Goal: Information Seeking & Learning: Understand process/instructions

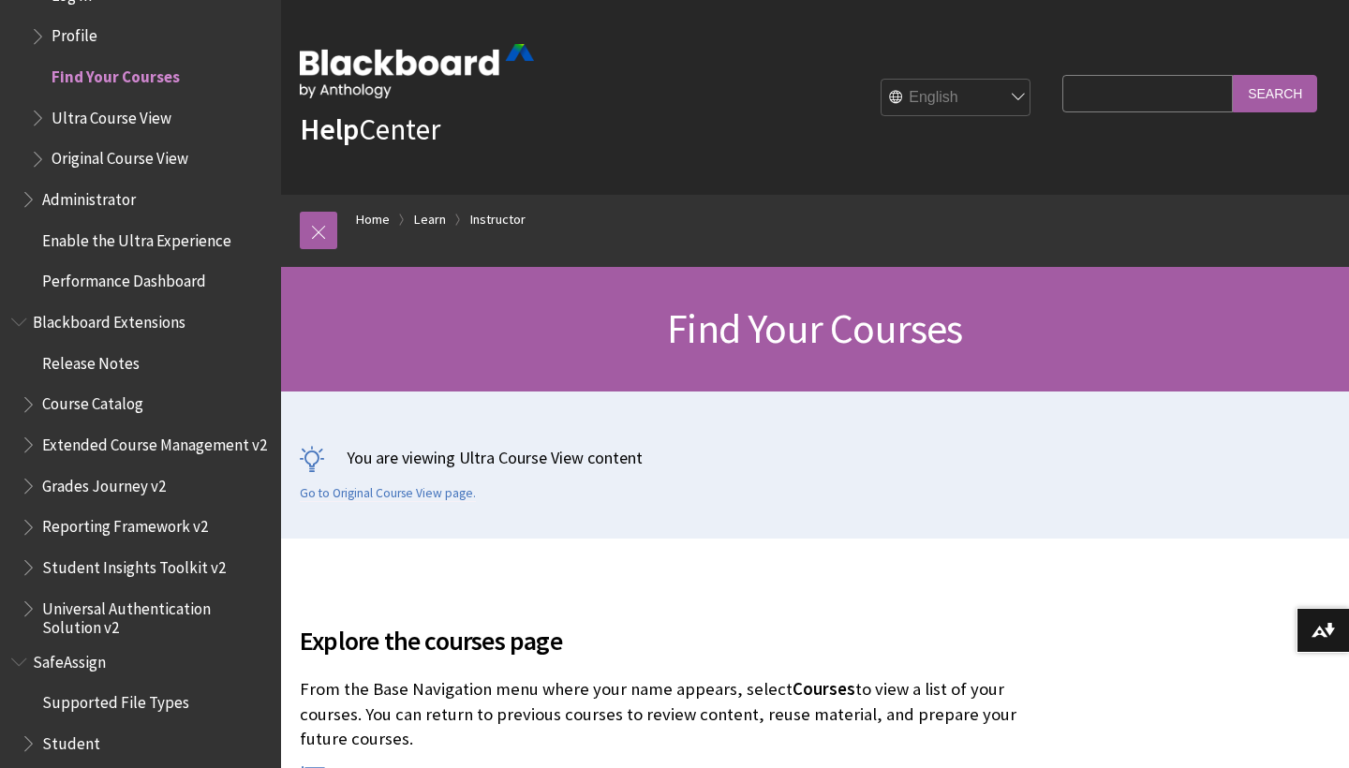
click at [90, 21] on span "Profile" at bounding box center [75, 33] width 46 height 25
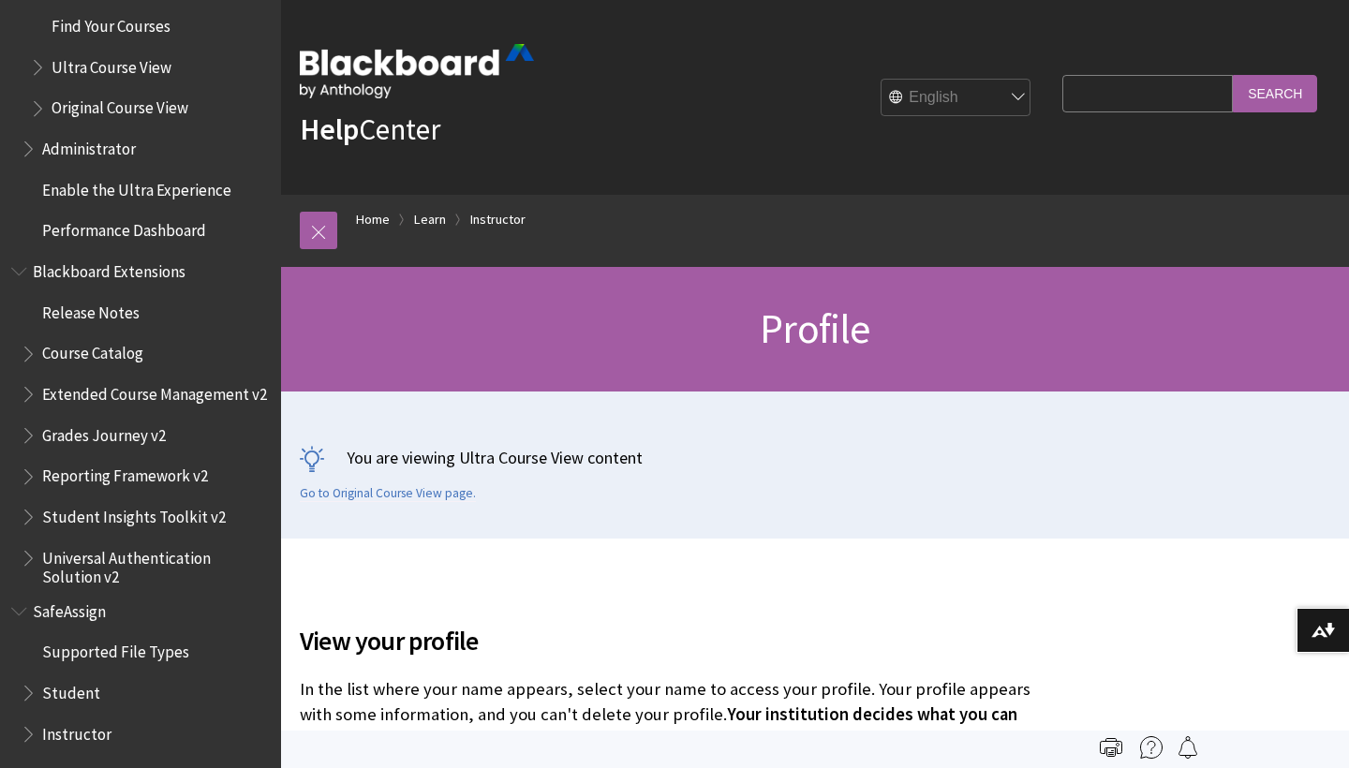
scroll to position [2243, 0]
click at [60, 678] on span "Student" at bounding box center [71, 690] width 58 height 25
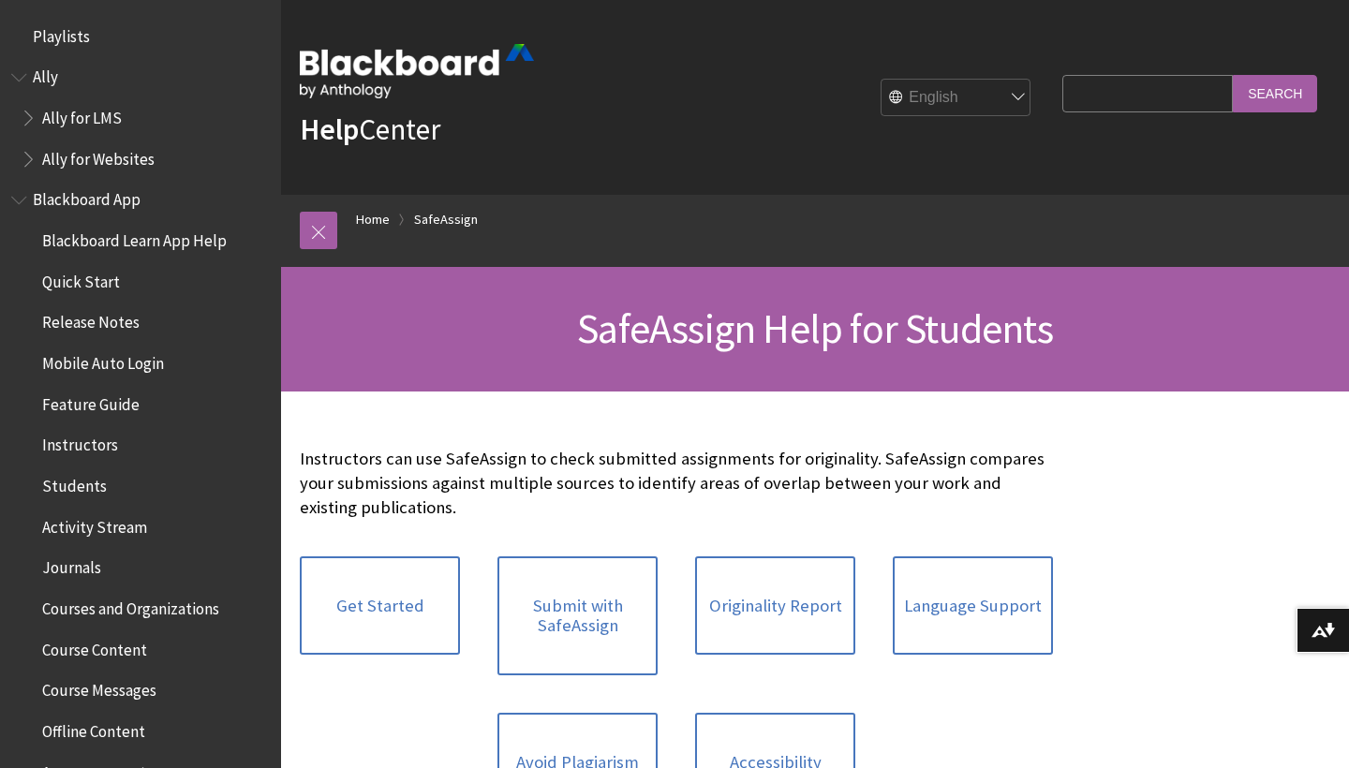
scroll to position [2029, 0]
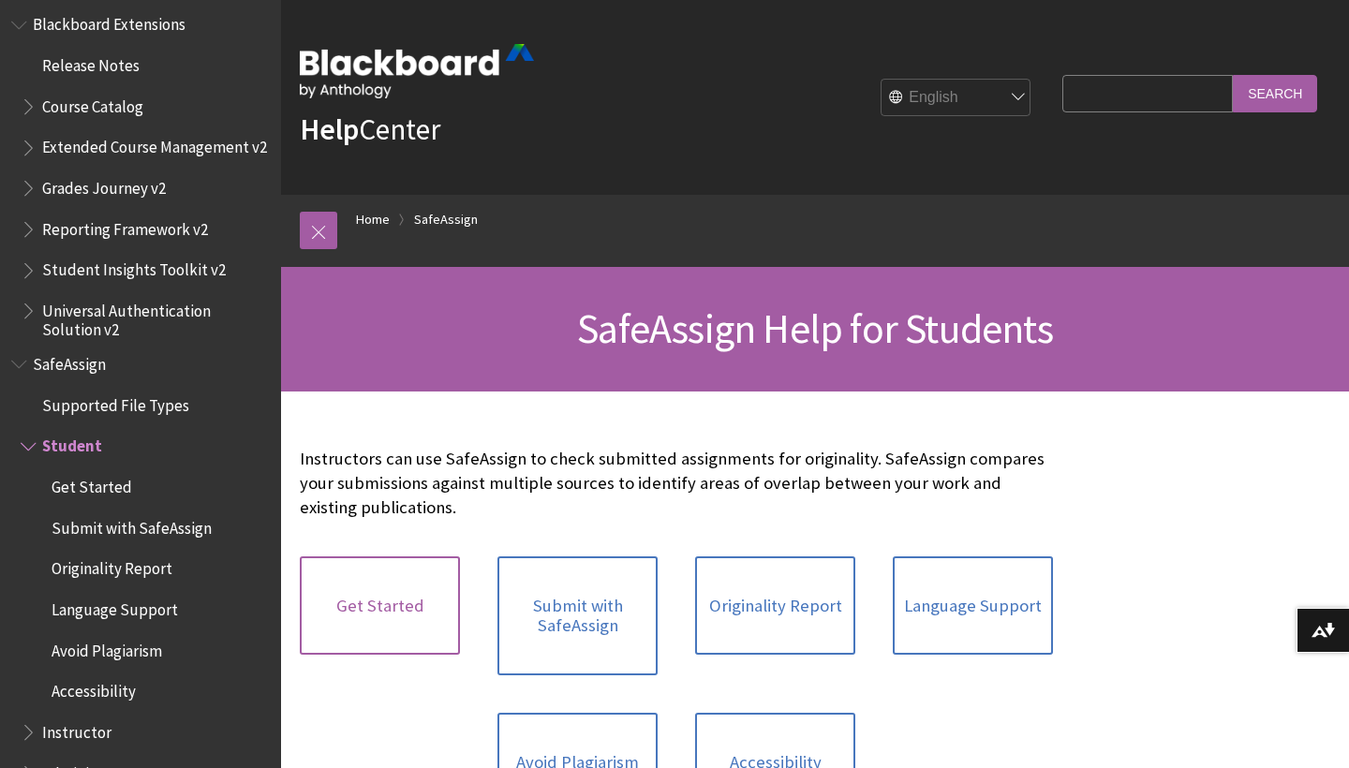
click at [330, 599] on link "Get Started" at bounding box center [380, 606] width 160 height 99
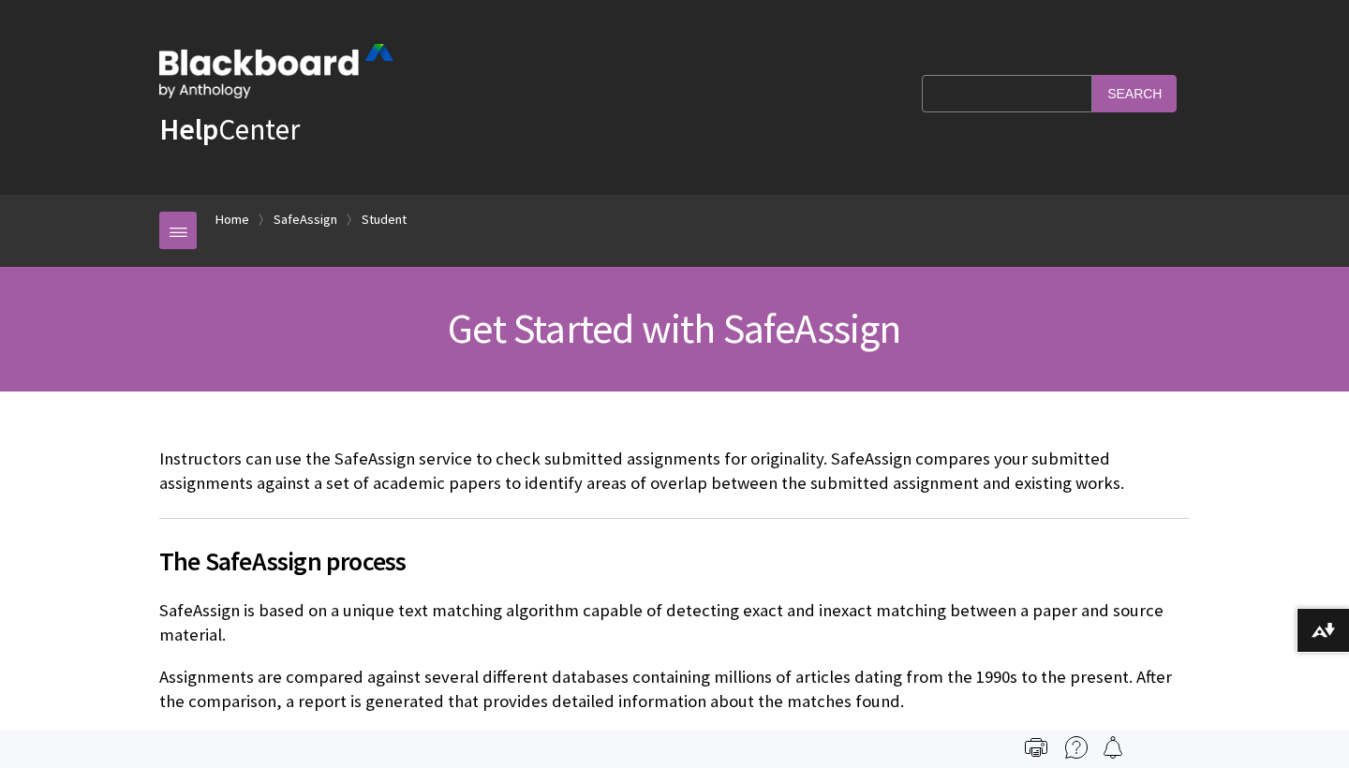
scroll to position [2029, 0]
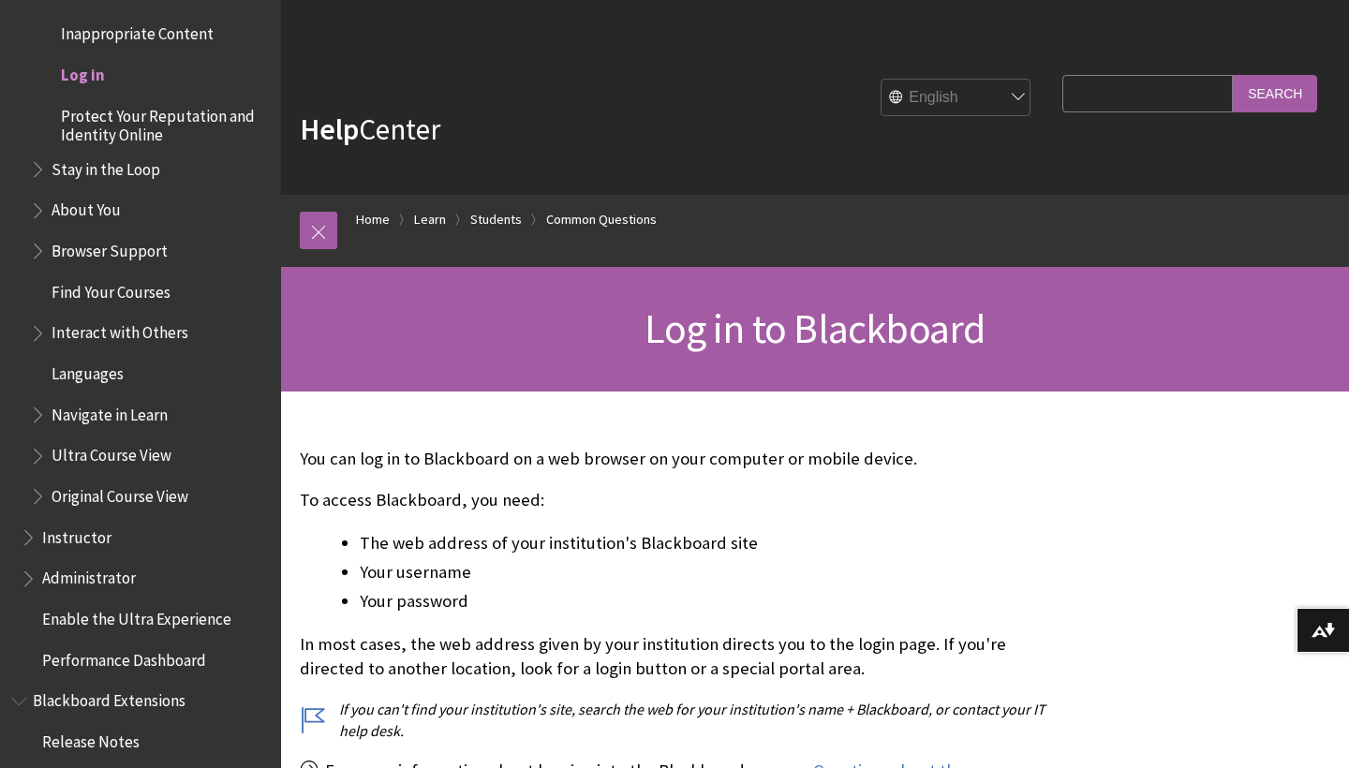
click at [71, 59] on span "Log in" at bounding box center [83, 71] width 44 height 25
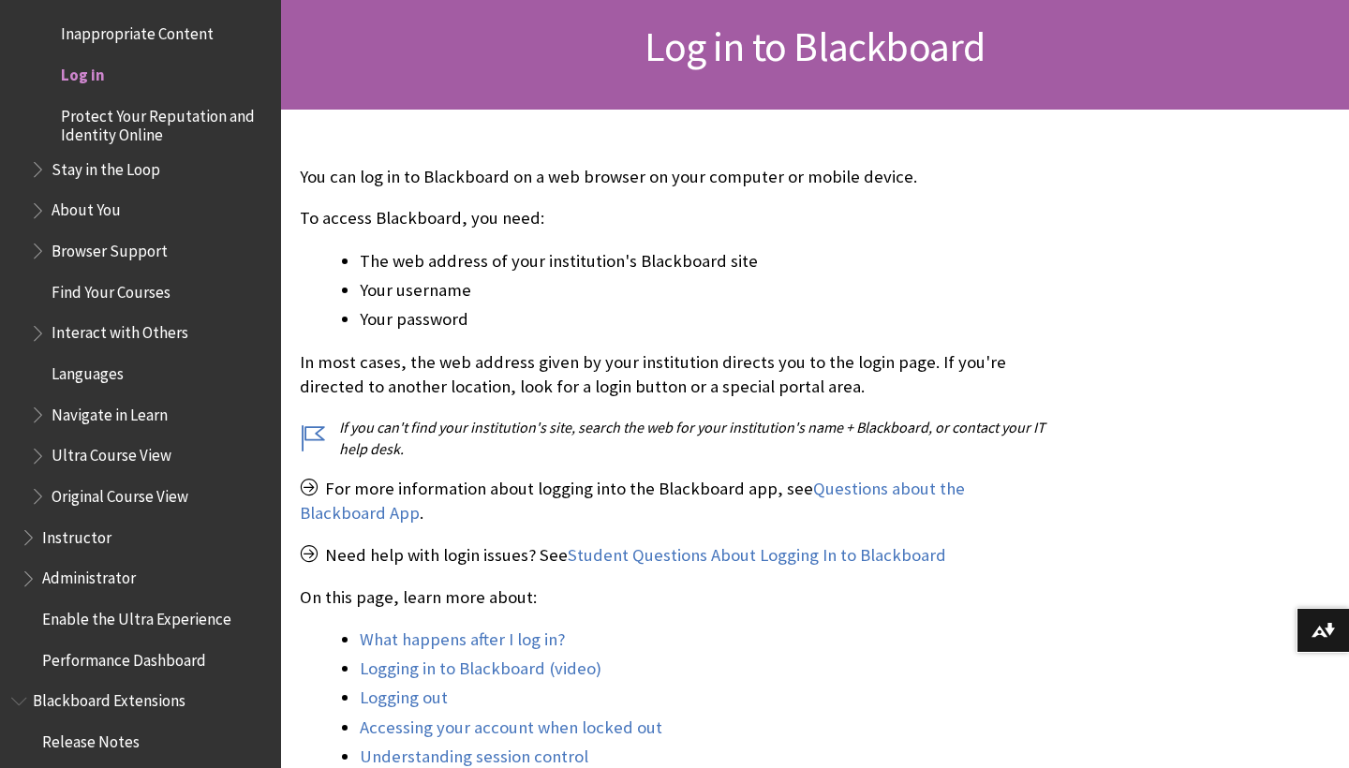
scroll to position [289, 0]
